Goal: Task Accomplishment & Management: Use online tool/utility

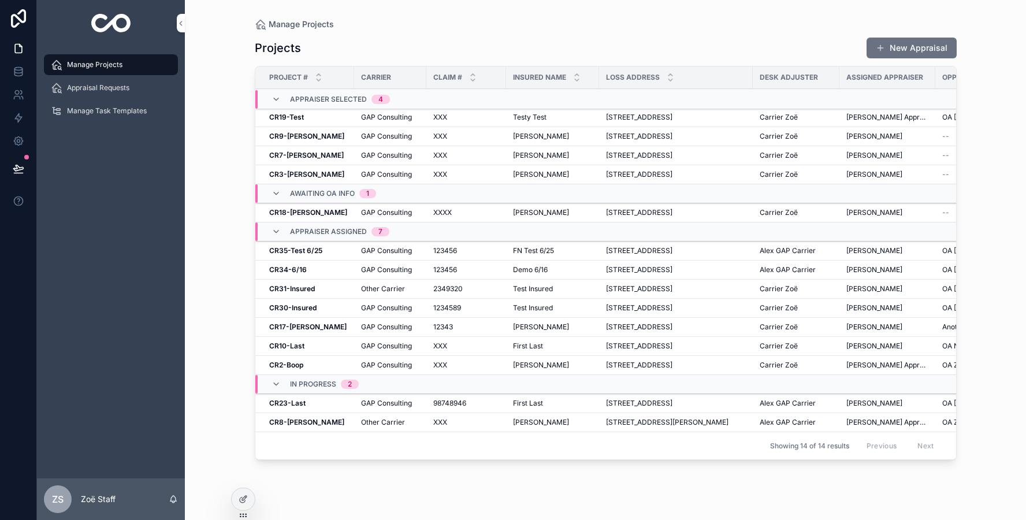
click at [426, 211] on td "XXXX XXXX" at bounding box center [466, 212] width 80 height 19
click at [407, 408] on td "GAP Consulting" at bounding box center [390, 403] width 72 height 19
click at [410, 403] on span "GAP Consulting" at bounding box center [386, 403] width 51 height 9
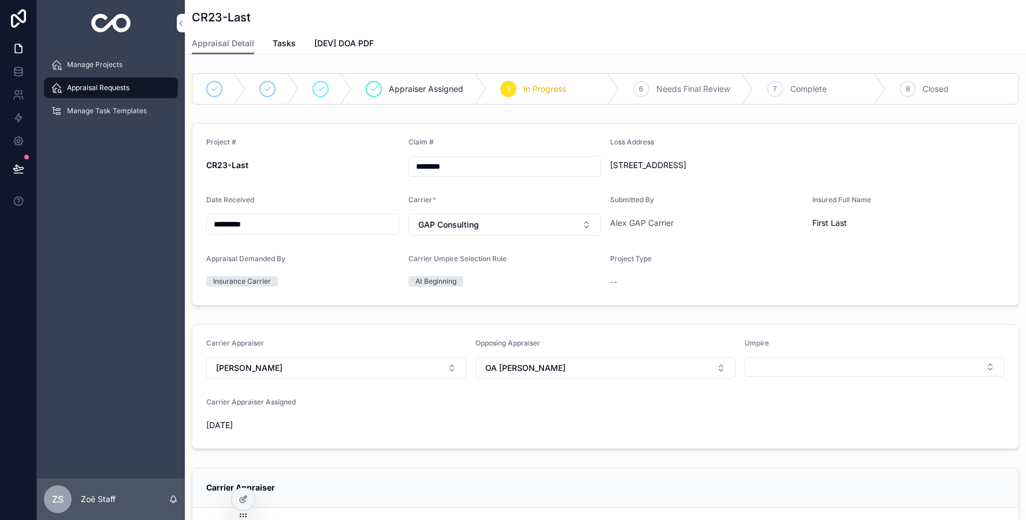
click at [0, 0] on icon at bounding box center [0, 0] width 0 height 0
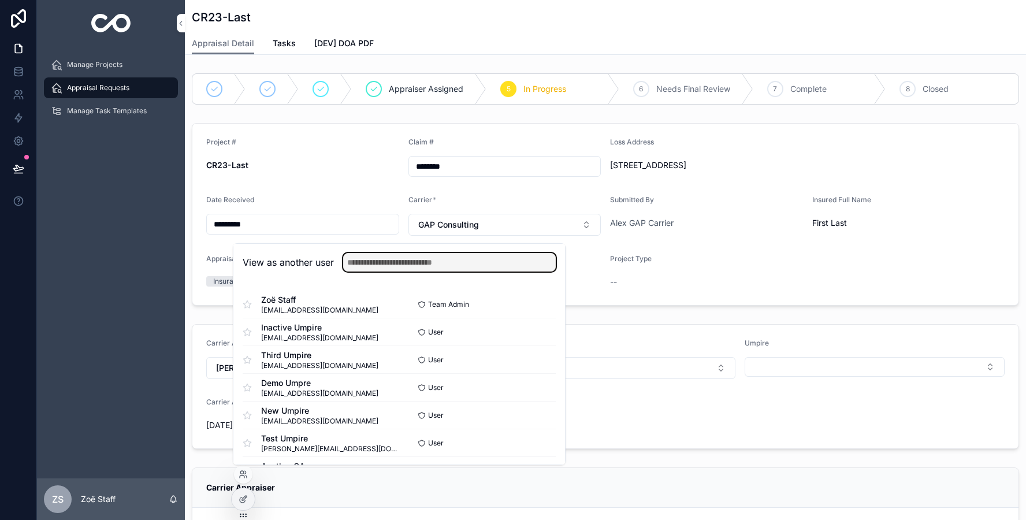
click at [378, 265] on input "text" at bounding box center [449, 262] width 213 height 18
type input "*********"
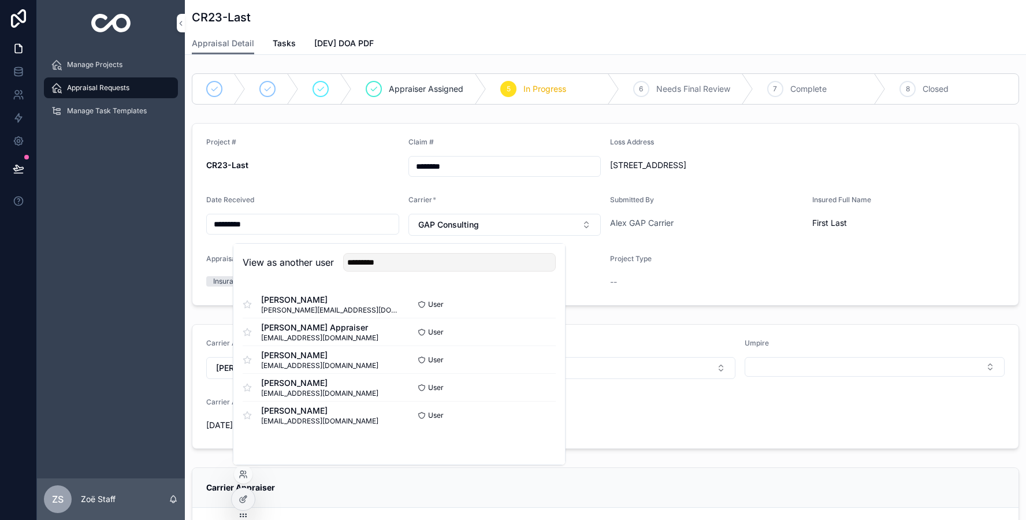
click at [0, 0] on button "Select" at bounding box center [0, 0] width 0 height 0
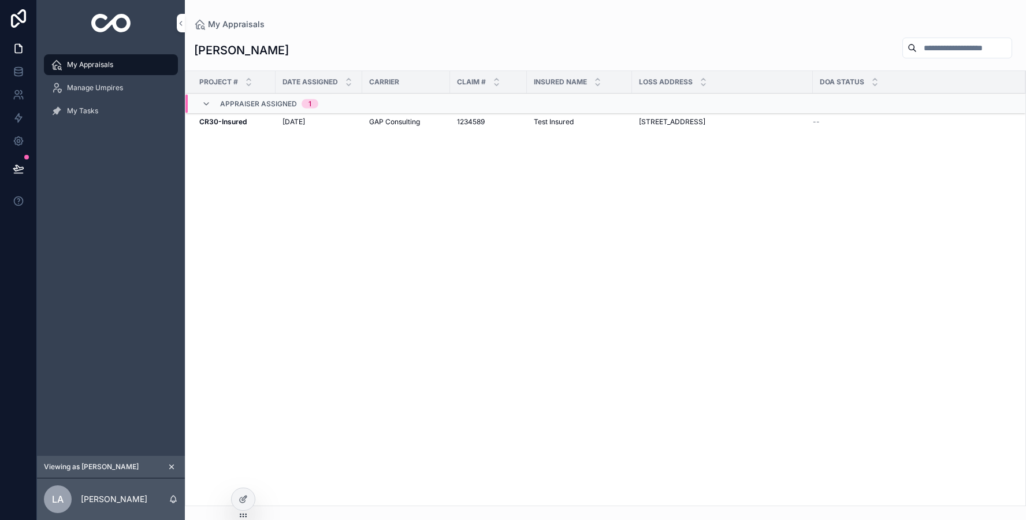
click at [334, 125] on div "[DATE] [DATE]" at bounding box center [318, 121] width 73 height 9
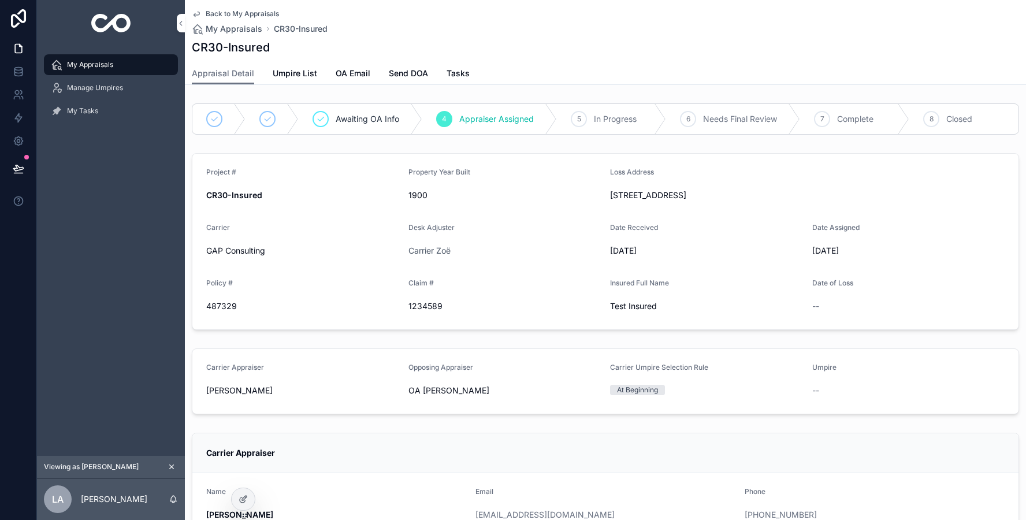
click at [281, 72] on span "Umpire List" at bounding box center [295, 74] width 44 height 12
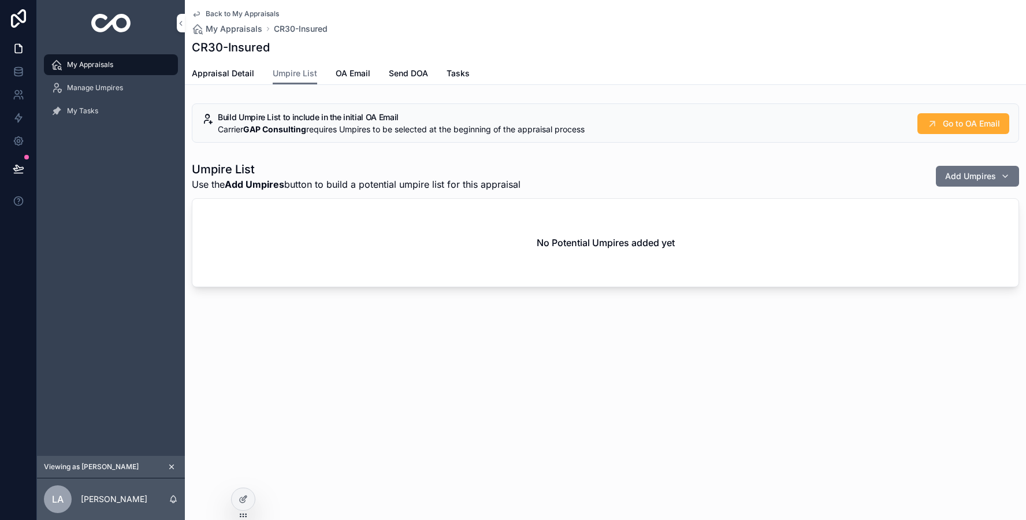
click at [352, 72] on span "OA Email" at bounding box center [353, 74] width 35 height 12
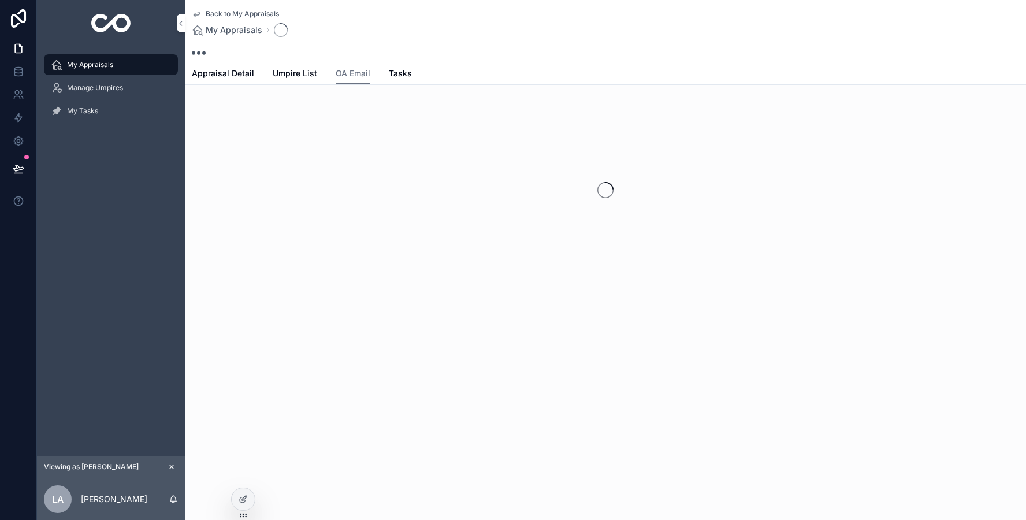
click at [352, 72] on span "OA Email" at bounding box center [353, 74] width 35 height 12
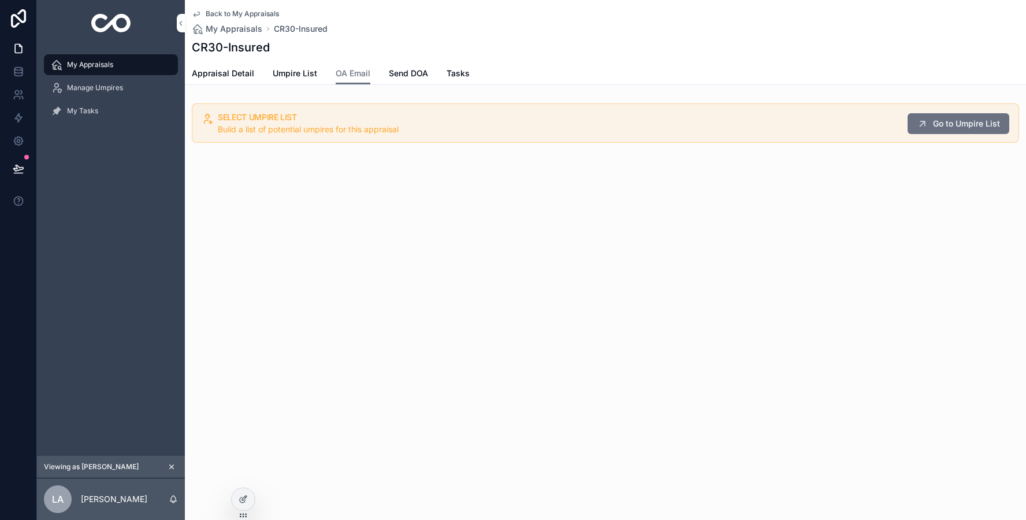
click at [285, 81] on link "Umpire List" at bounding box center [295, 74] width 44 height 23
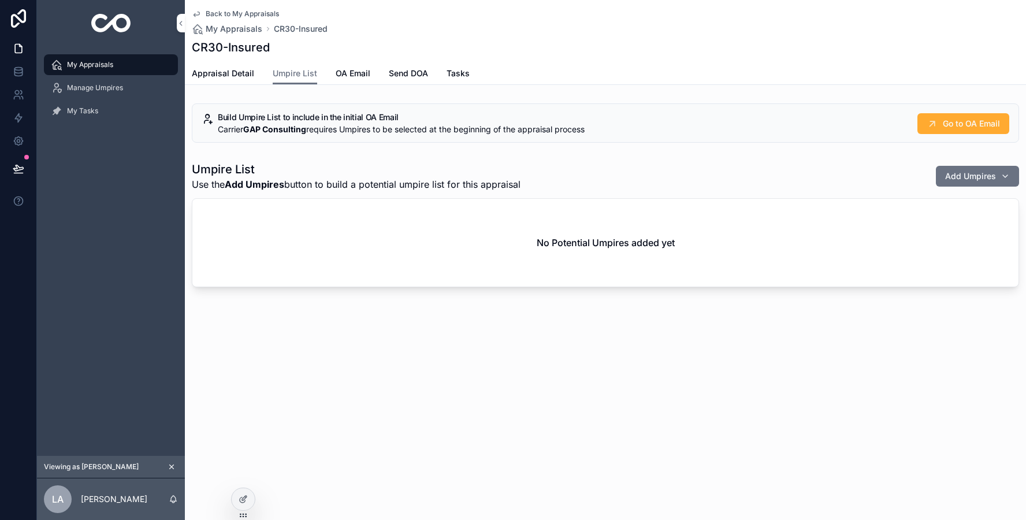
click at [350, 72] on span "OA Email" at bounding box center [353, 74] width 35 height 12
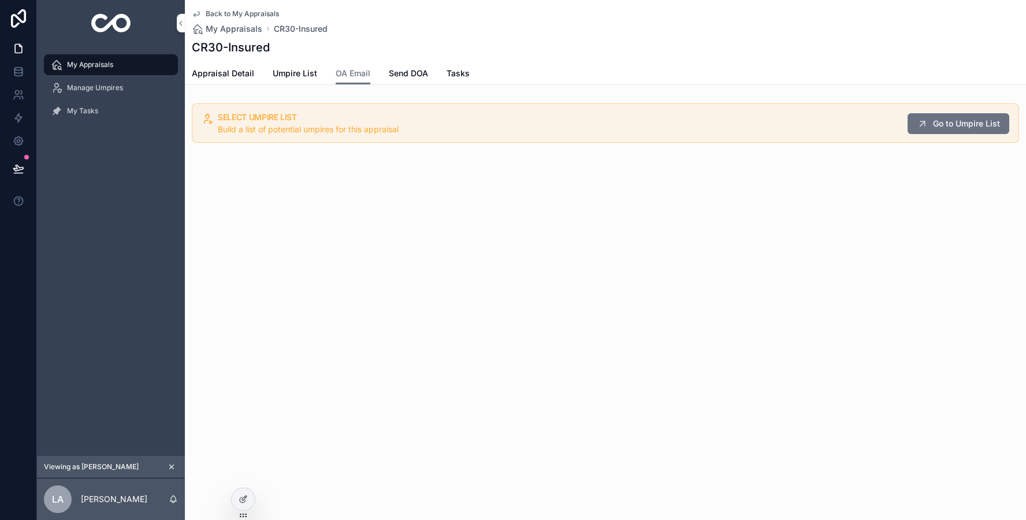
click at [282, 79] on span "Umpire List" at bounding box center [295, 74] width 44 height 12
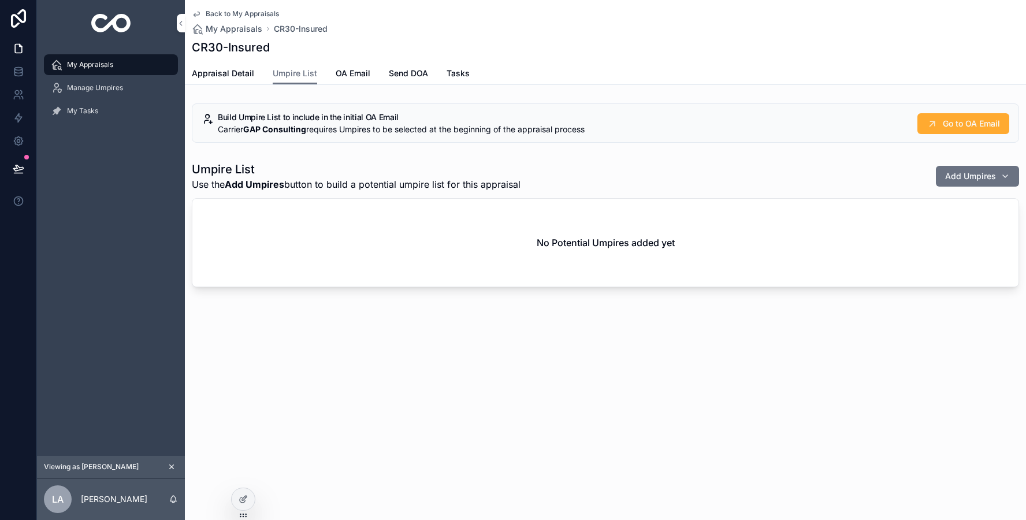
click at [295, 401] on div "Back to My Appraisals My Appraisals CR30-Insured CR30-Insured Umpire List Appra…" at bounding box center [605, 260] width 841 height 520
click at [211, 79] on link "Appraisal Detail" at bounding box center [223, 74] width 62 height 23
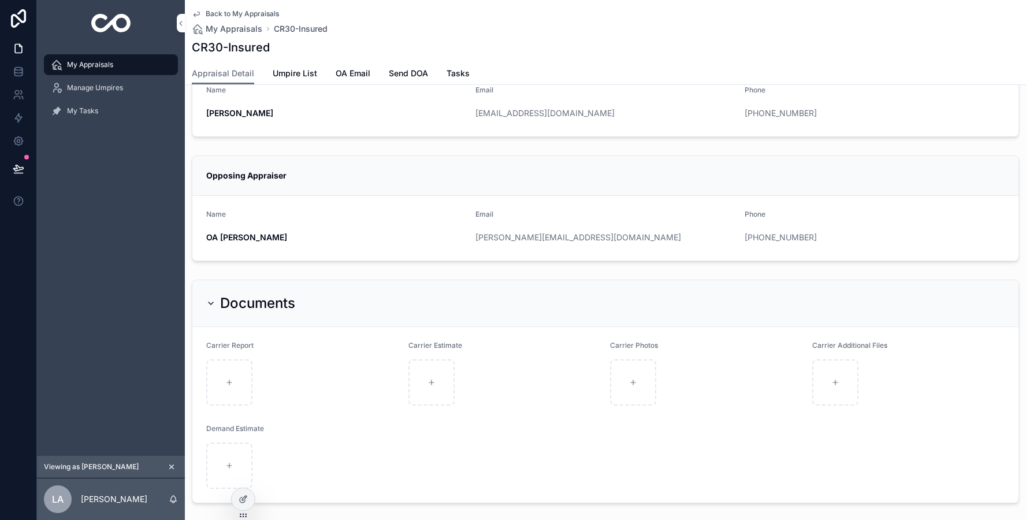
scroll to position [404, 0]
click at [343, 66] on link "OA Email" at bounding box center [353, 74] width 35 height 23
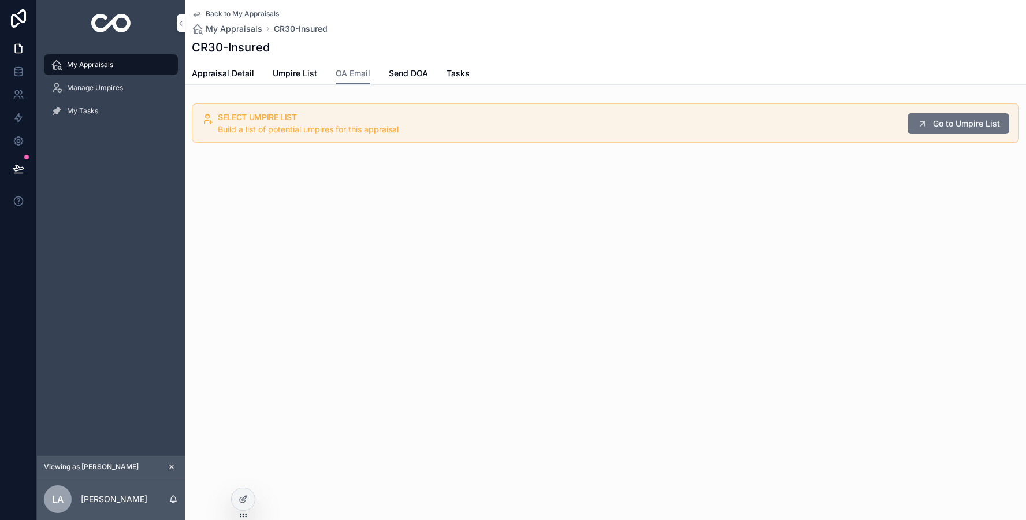
click at [288, 76] on span "Umpire List" at bounding box center [295, 74] width 44 height 12
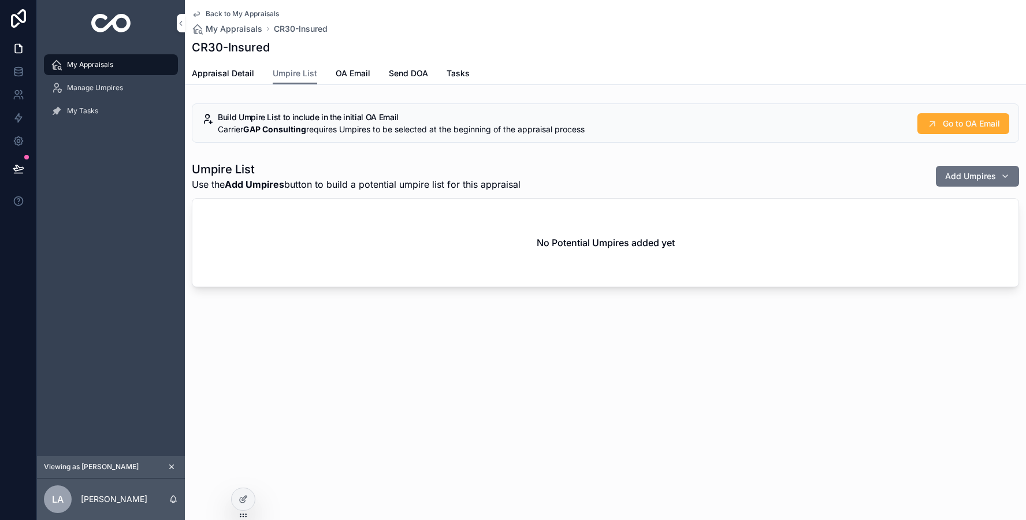
click at [346, 77] on span "OA Email" at bounding box center [353, 74] width 35 height 12
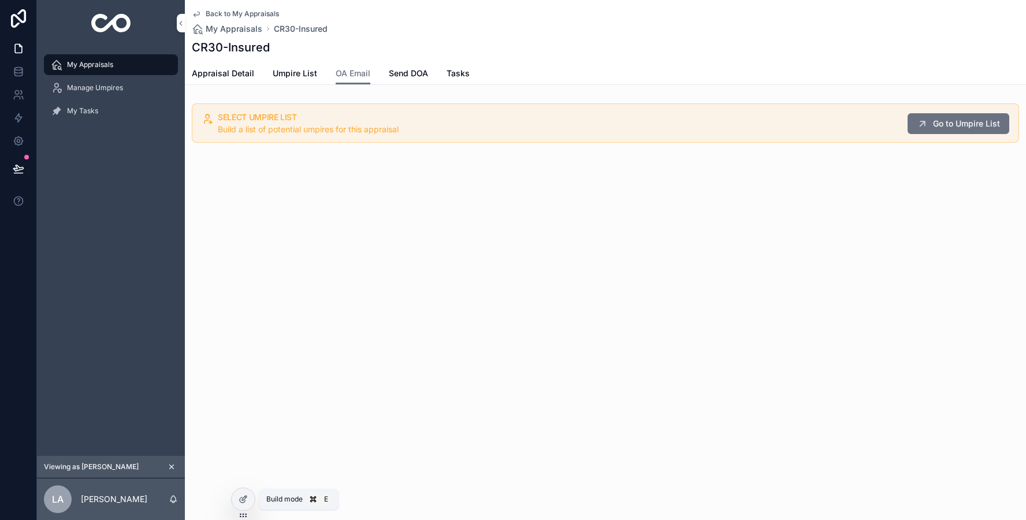
click at [236, 494] on div at bounding box center [243, 499] width 23 height 22
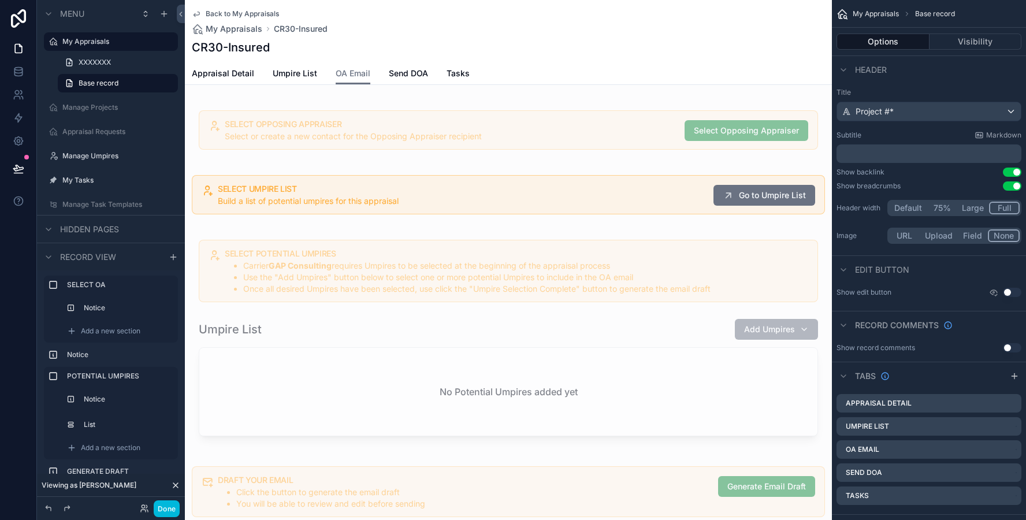
click at [228, 66] on link "Appraisal Detail" at bounding box center [223, 74] width 62 height 23
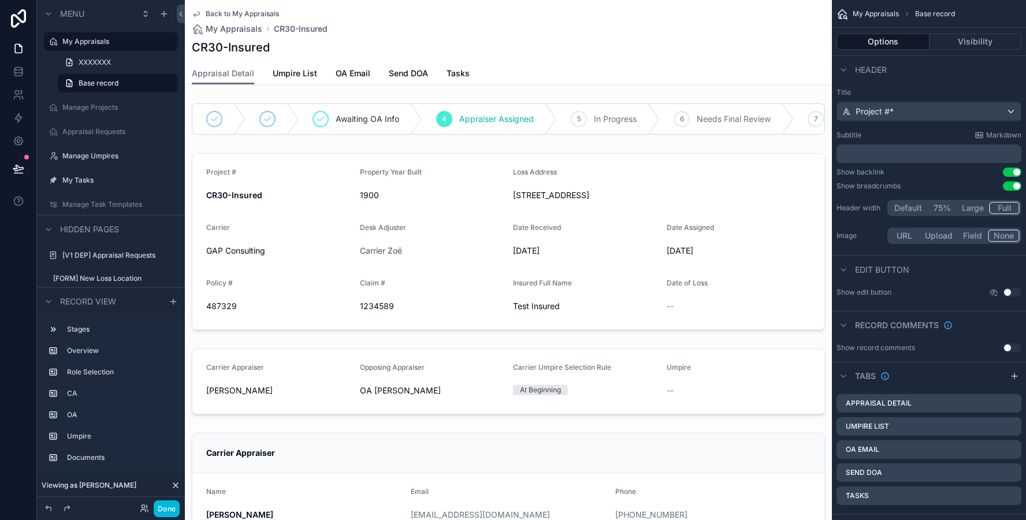
click at [296, 74] on span "Umpire List" at bounding box center [295, 74] width 44 height 12
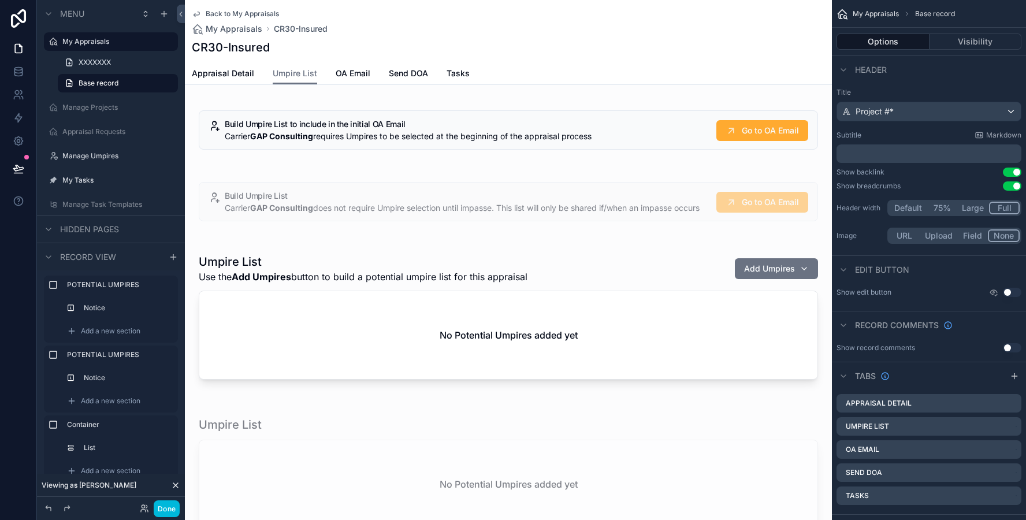
click at [393, 73] on span "Send DOA" at bounding box center [408, 74] width 39 height 12
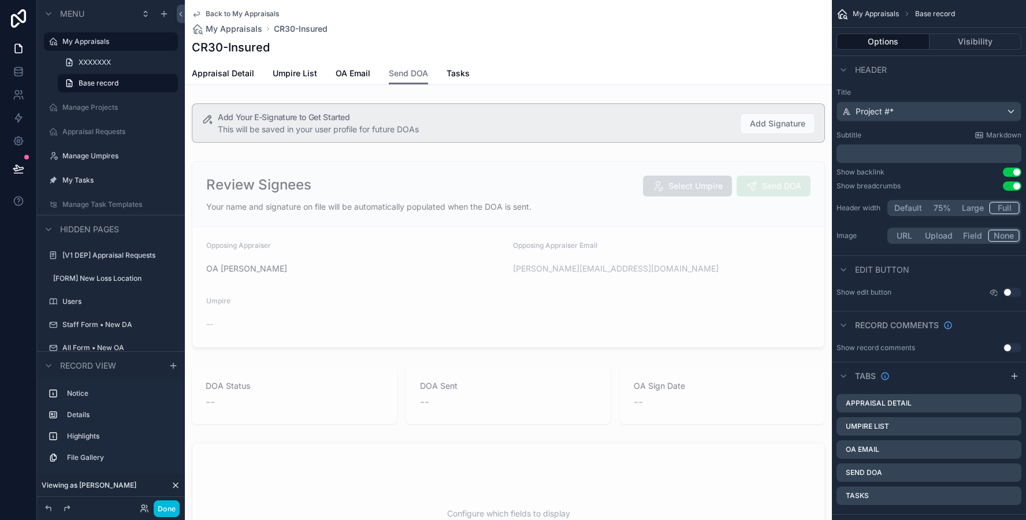
click at [353, 75] on span "OA Email" at bounding box center [353, 74] width 35 height 12
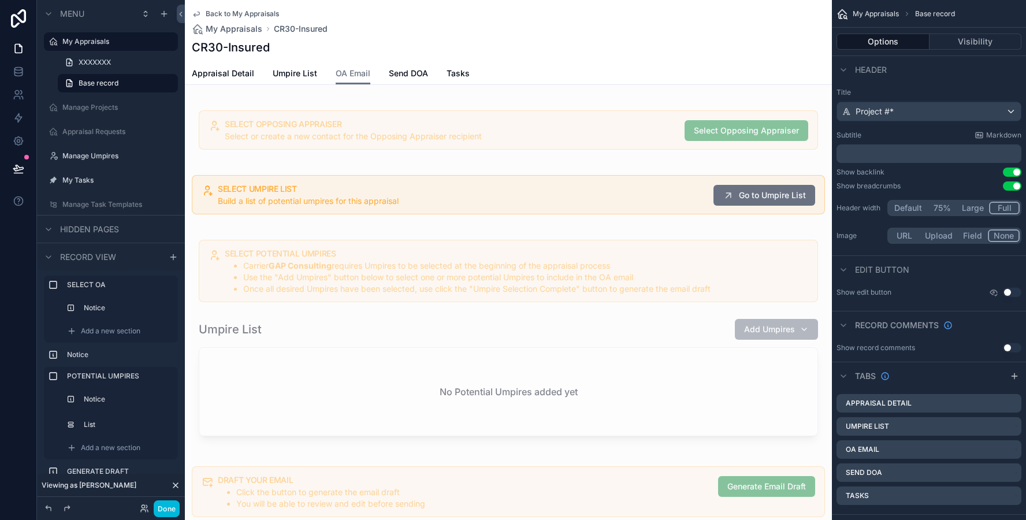
click at [313, 75] on span "Umpire List" at bounding box center [295, 74] width 44 height 12
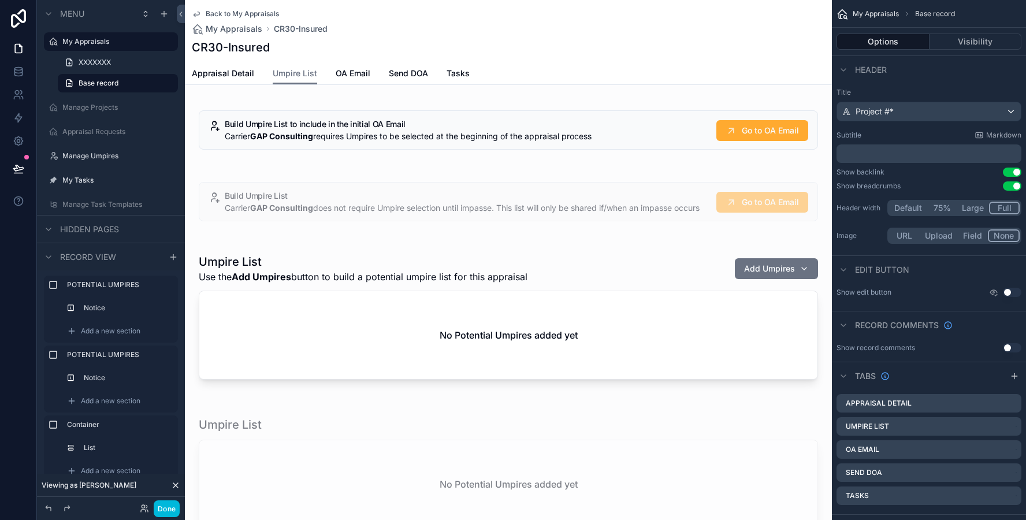
click at [415, 75] on span "Send DOA" at bounding box center [408, 74] width 39 height 12
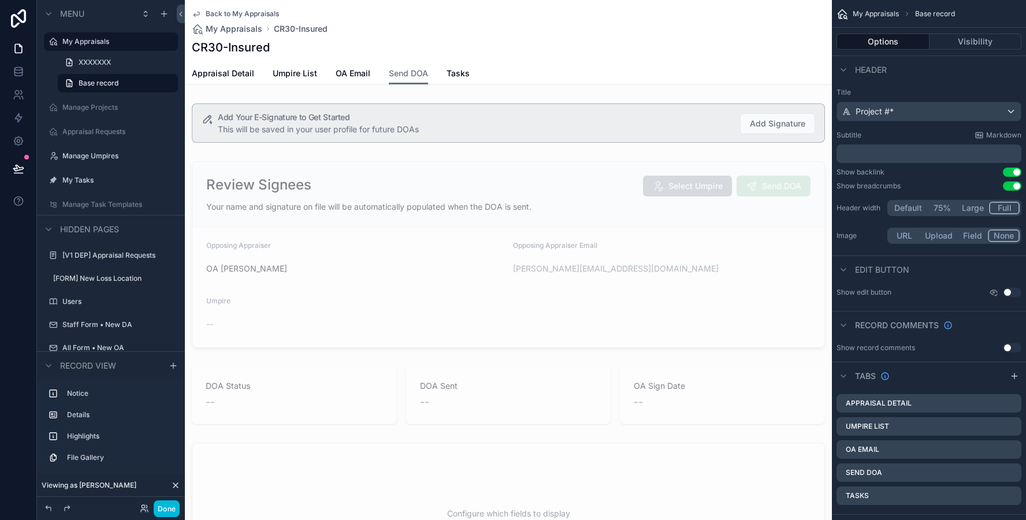
click at [466, 40] on div "CR30-Insured" at bounding box center [508, 47] width 633 height 16
click at [1013, 376] on icon "scrollable content" at bounding box center [1013, 376] width 5 height 0
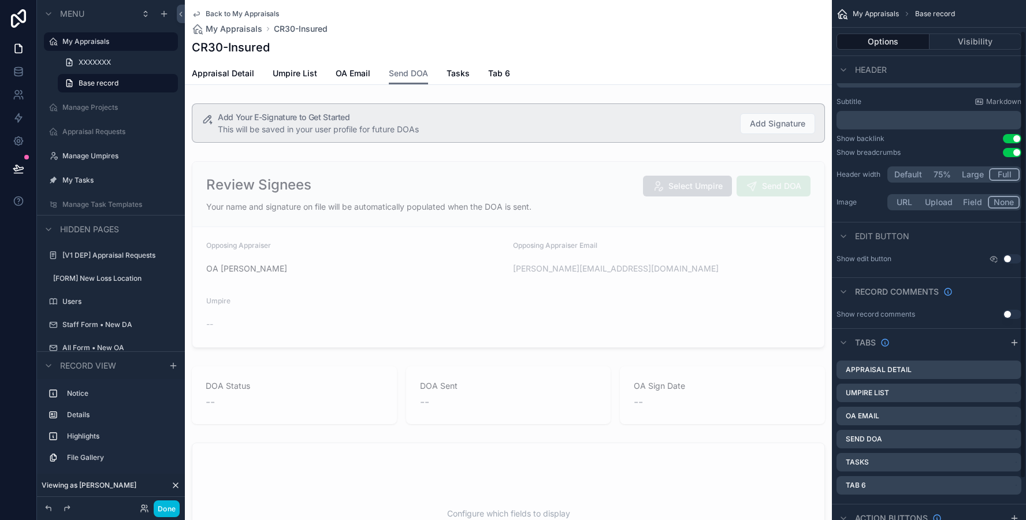
scroll to position [38, 0]
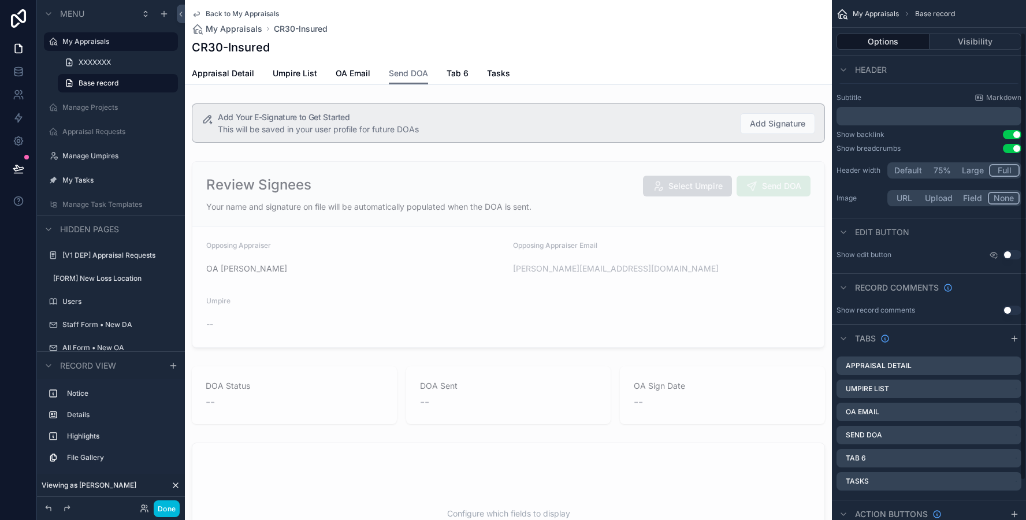
click at [0, 0] on button "scrollable content" at bounding box center [0, 0] width 0 height 0
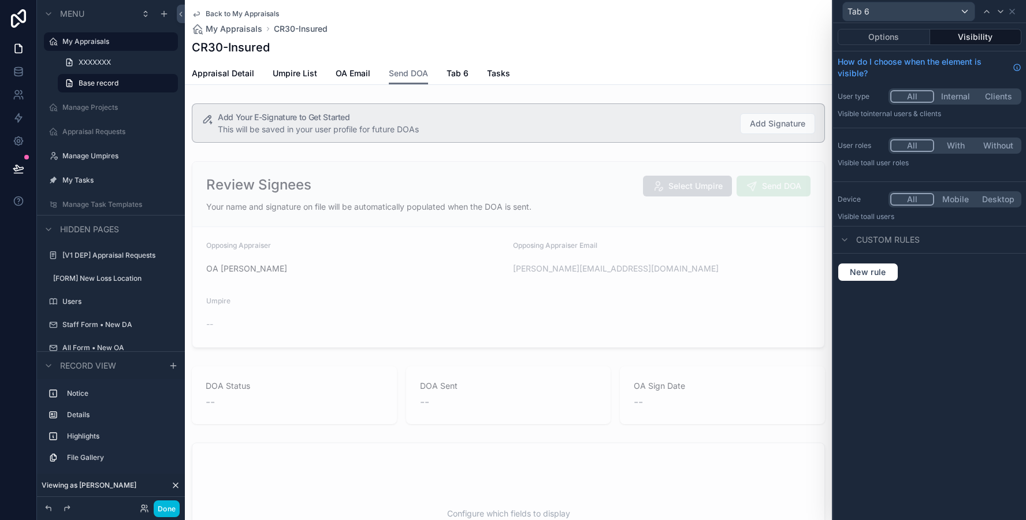
click at [869, 31] on button "Options" at bounding box center [883, 37] width 92 height 16
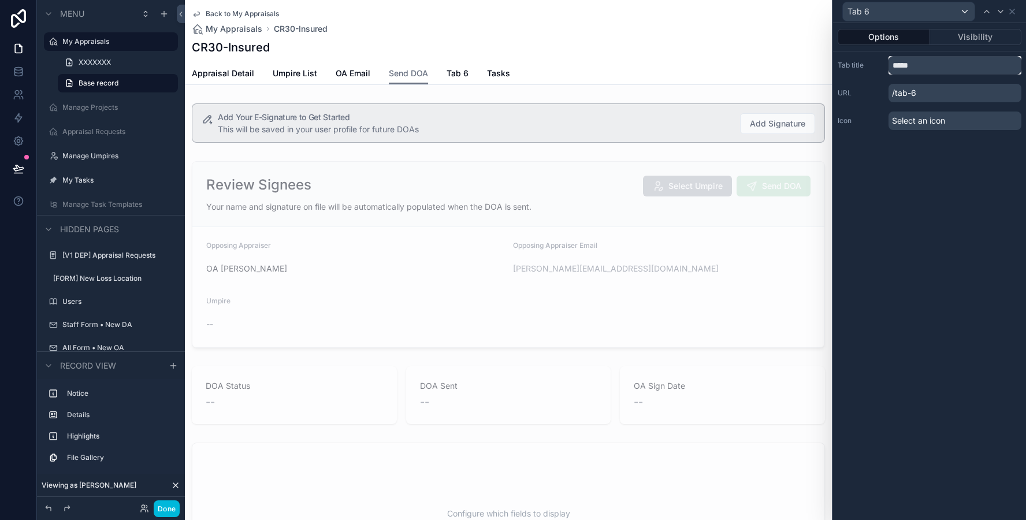
click at [912, 69] on input "*****" at bounding box center [954, 65] width 133 height 18
type input "*******"
click at [941, 169] on div "Options Visibility Tab title ******* URL /impasse Icon Select an icon" at bounding box center [929, 271] width 193 height 497
click at [467, 75] on span "Impasse" at bounding box center [462, 74] width 33 height 12
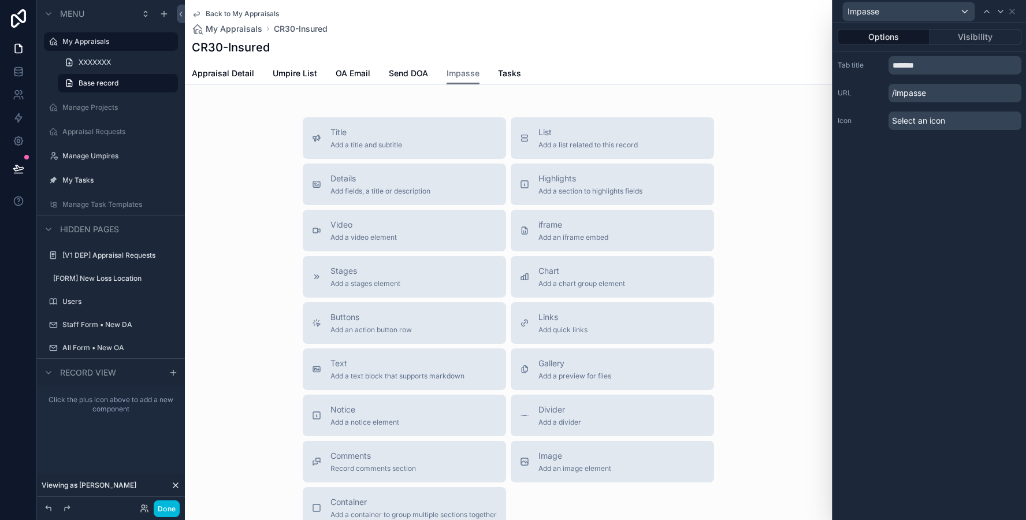
click at [974, 36] on button "Visibility" at bounding box center [976, 37] width 92 height 16
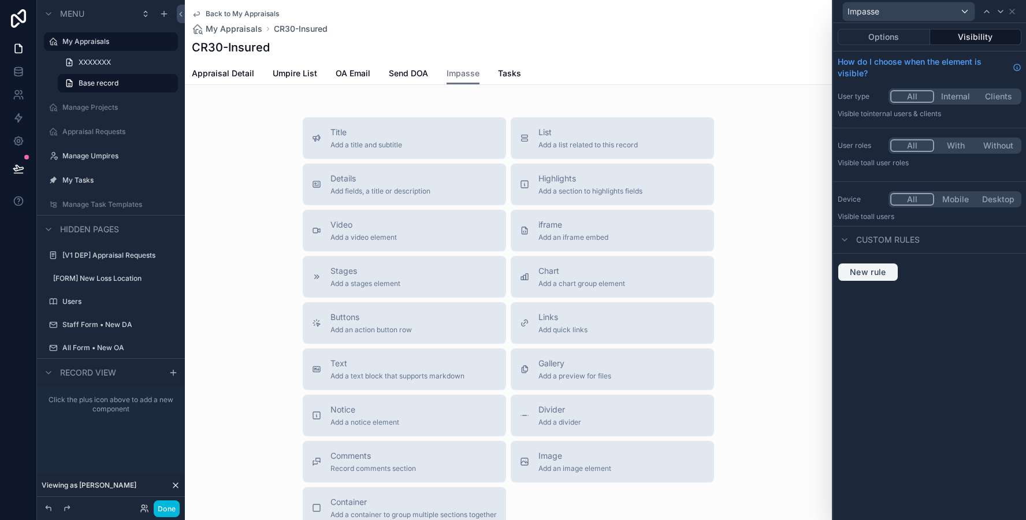
click at [863, 272] on span "New rule" at bounding box center [868, 272] width 46 height 10
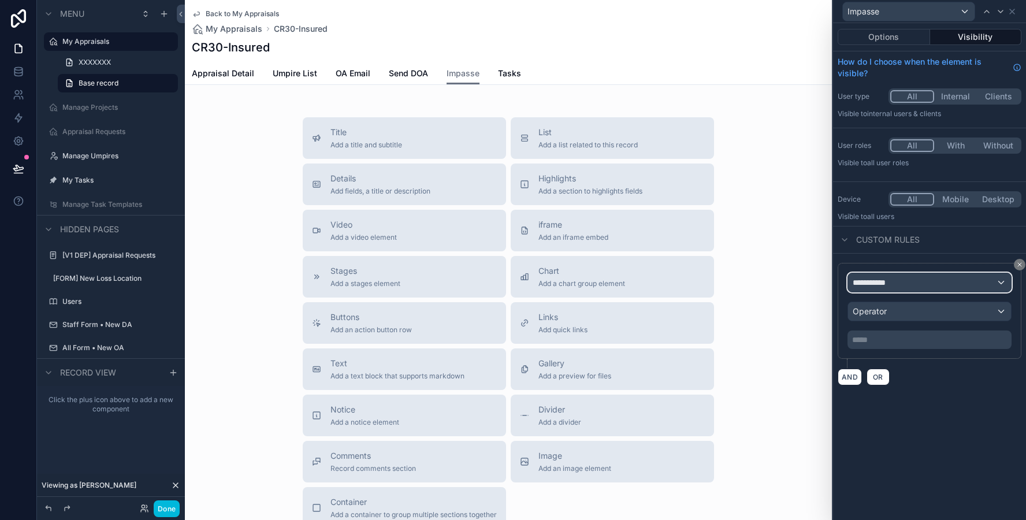
click at [882, 277] on span "**********" at bounding box center [874, 283] width 43 height 12
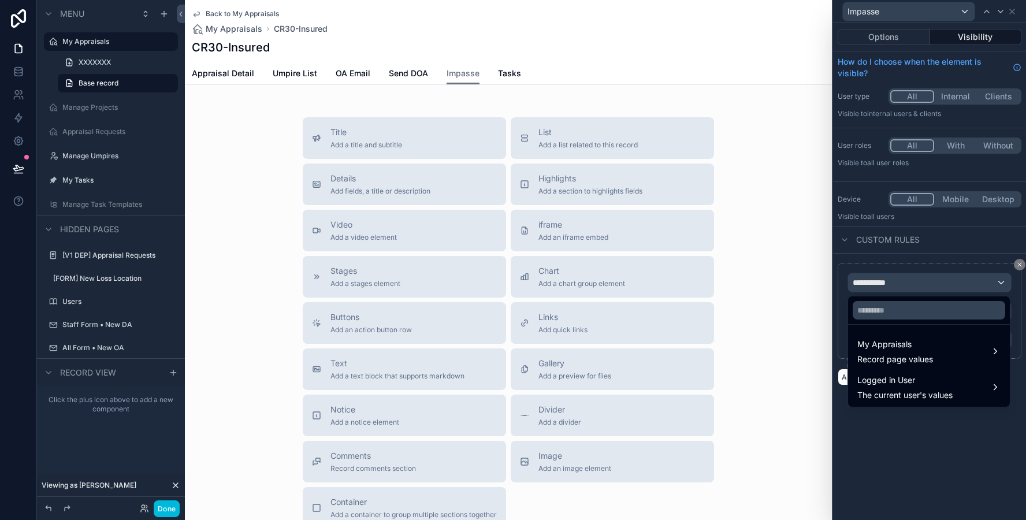
click at [874, 344] on span "My Appraisals" at bounding box center [895, 344] width 76 height 14
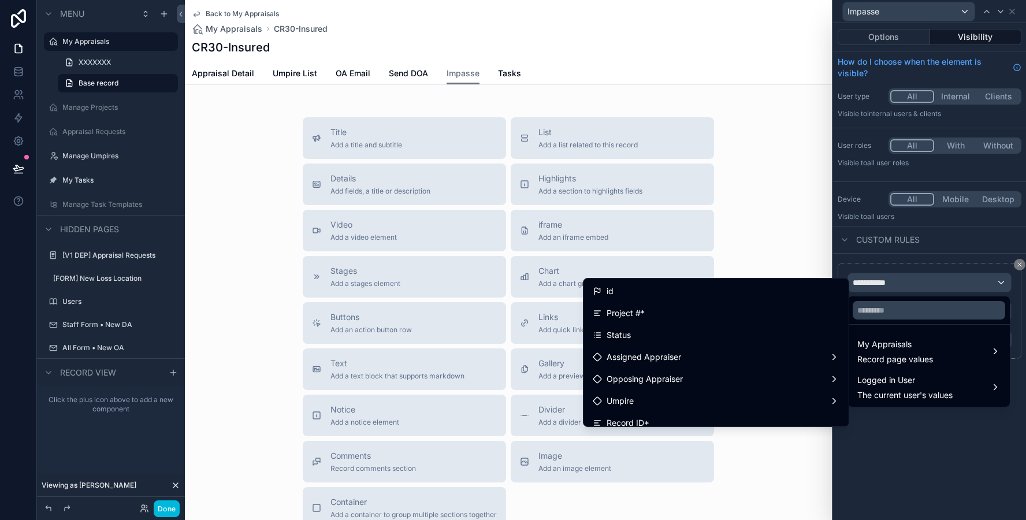
click at [754, 329] on div "Status" at bounding box center [716, 335] width 247 height 14
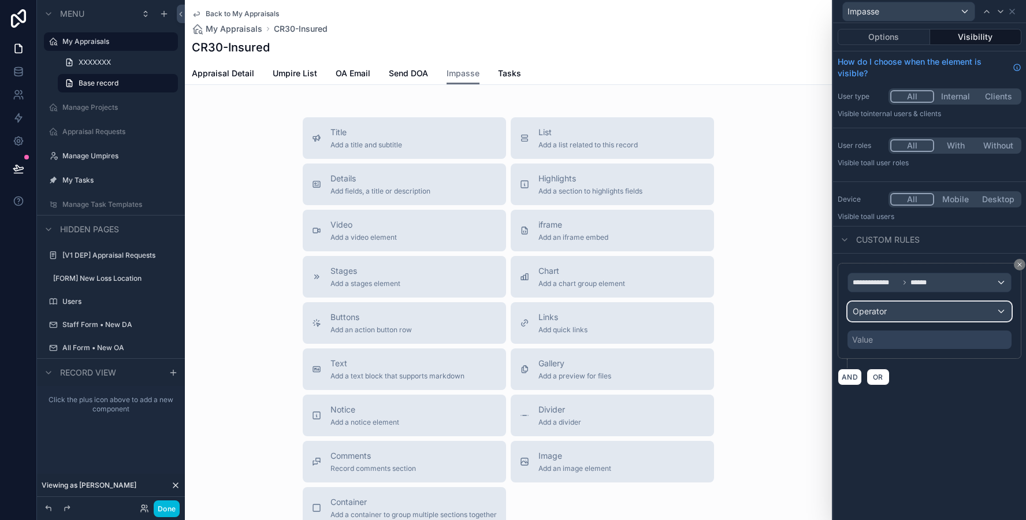
click at [881, 315] on span "Operator" at bounding box center [870, 311] width 34 height 10
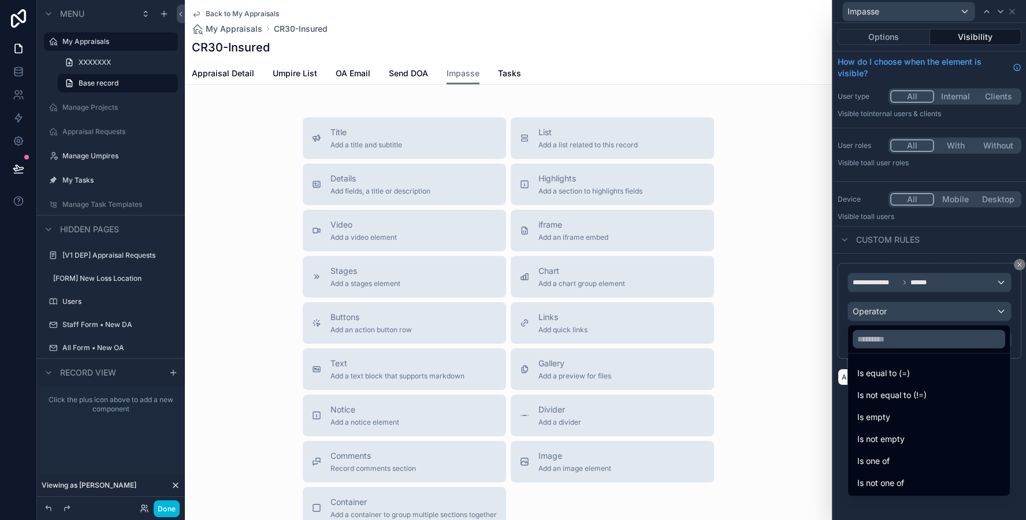
click at [878, 463] on span "Is one of" at bounding box center [873, 461] width 32 height 14
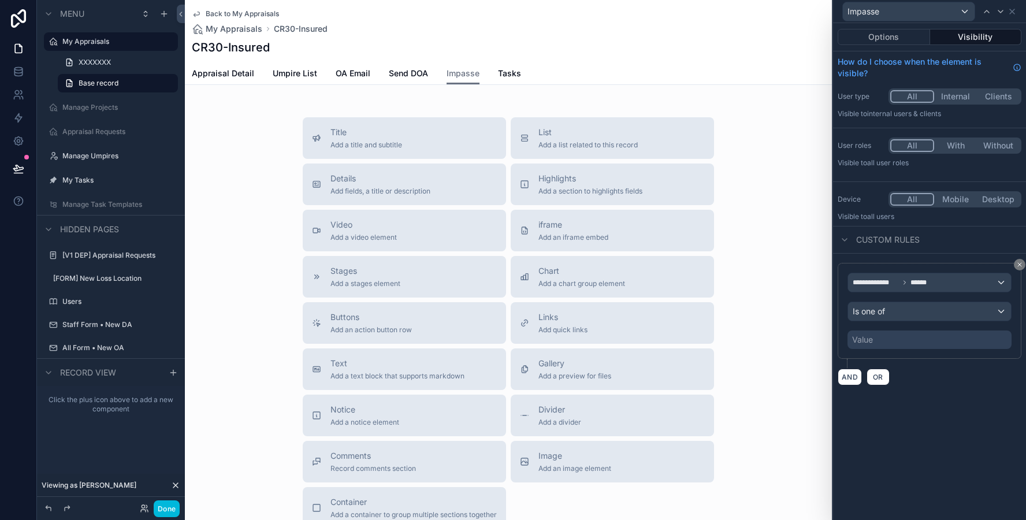
click at [878, 330] on div "Value" at bounding box center [929, 339] width 164 height 18
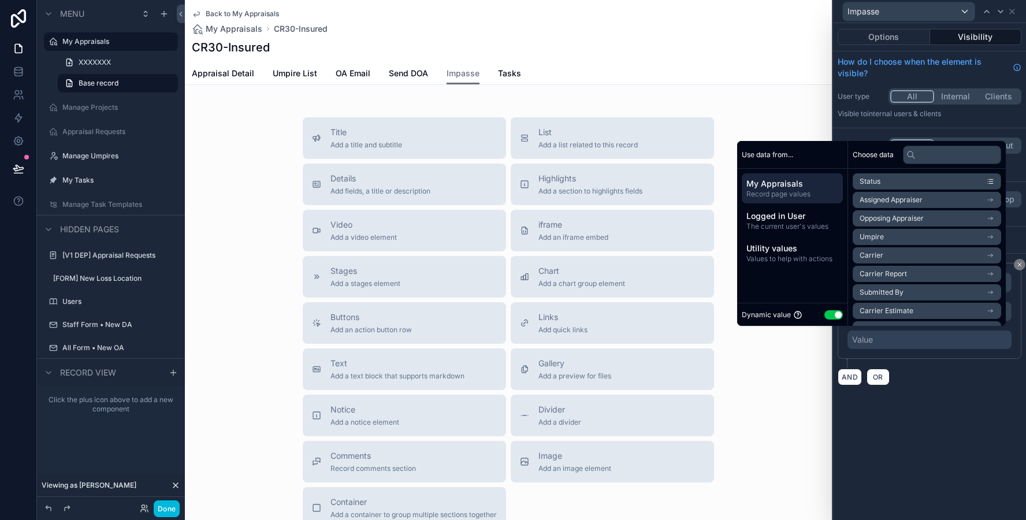
click at [827, 312] on button "Use setting" at bounding box center [833, 314] width 18 height 9
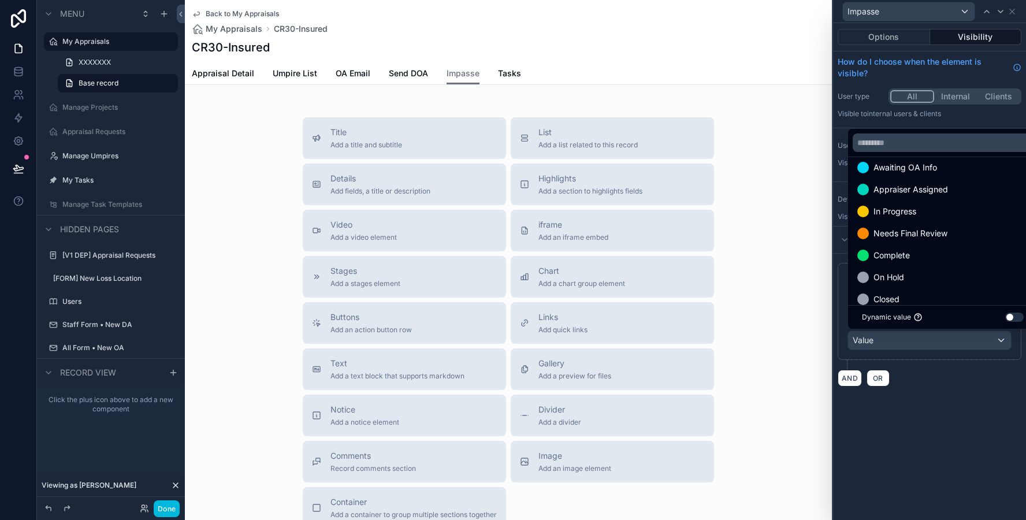
scroll to position [57, 0]
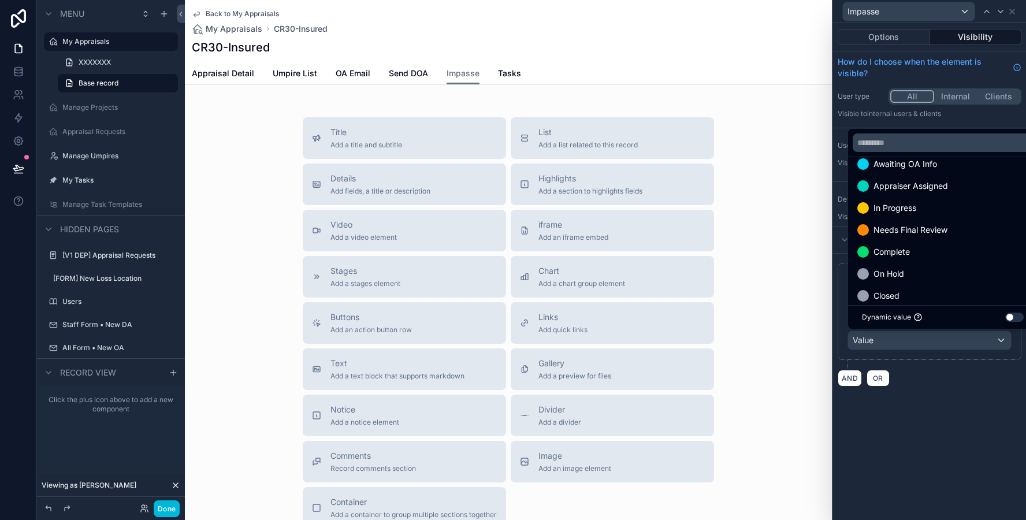
click at [899, 213] on span "In Progress" at bounding box center [894, 208] width 43 height 14
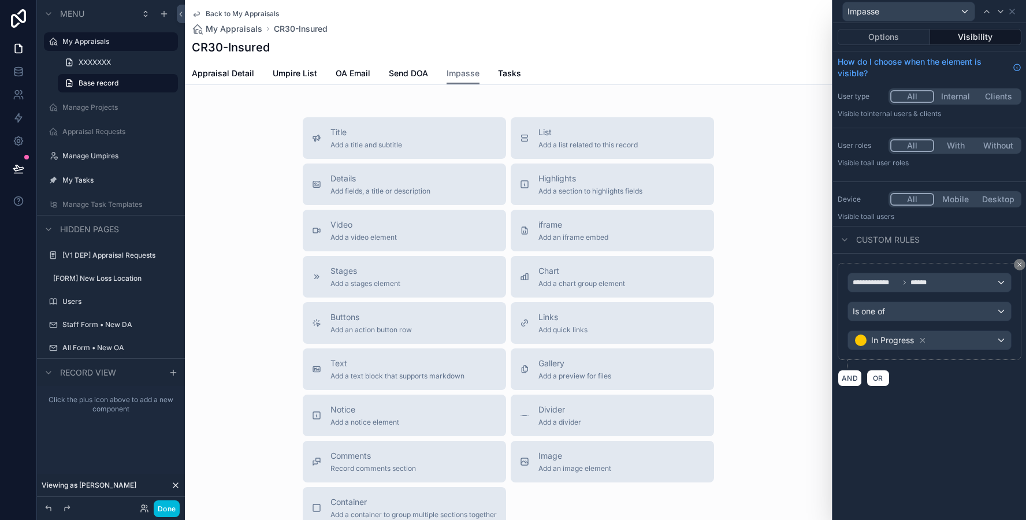
click at [928, 478] on div "**********" at bounding box center [929, 271] width 193 height 497
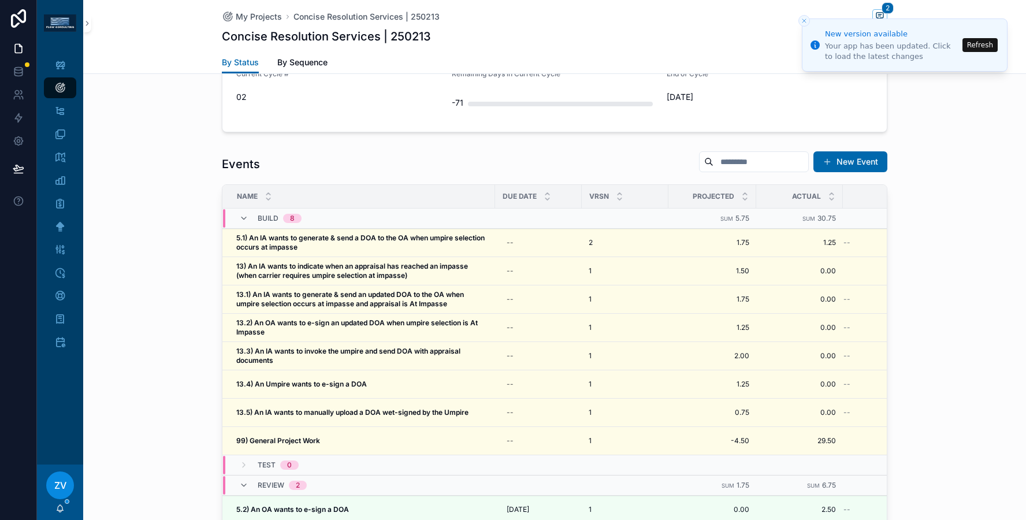
scroll to position [1072, 0]
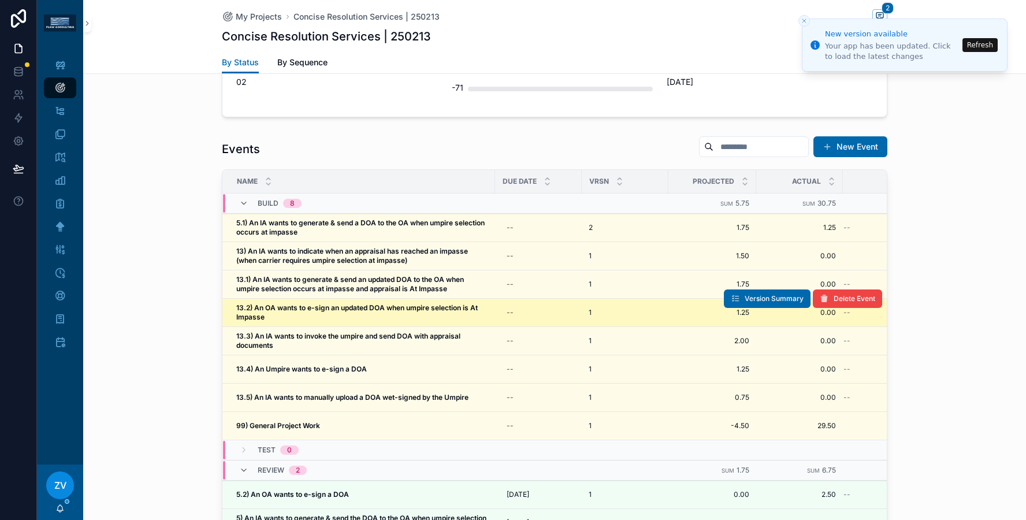
click at [250, 306] on strong "13.2) An OA wants to e-sign an updated DOA when umpire selection is At Impasse" at bounding box center [357, 312] width 243 height 18
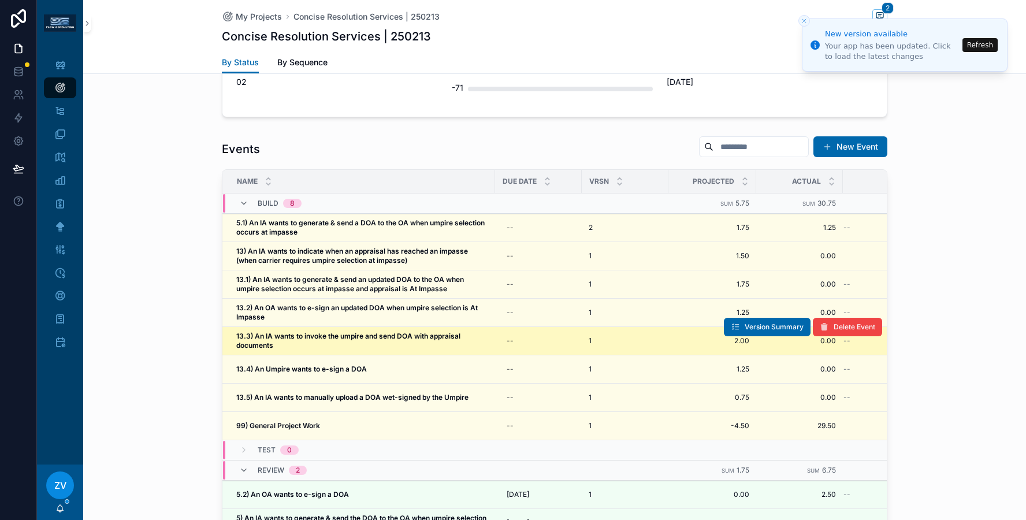
click at [263, 334] on strong "13.3) An IA wants to invoke the umpire and send DOA with appraisal documents" at bounding box center [349, 341] width 226 height 18
